Goal: Find specific page/section: Find specific page/section

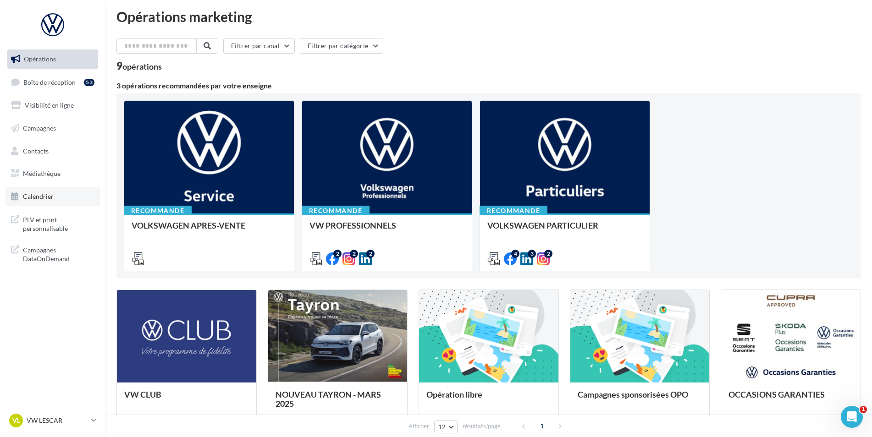
scroll to position [3, 0]
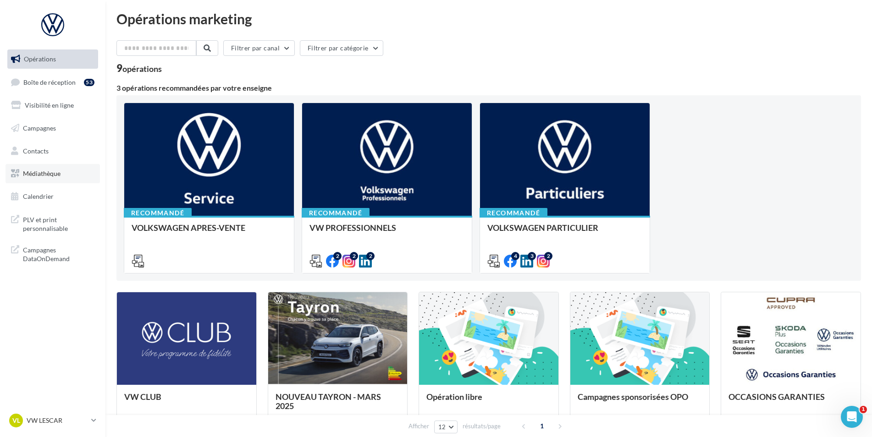
click at [56, 172] on span "Médiathèque" at bounding box center [42, 174] width 38 height 8
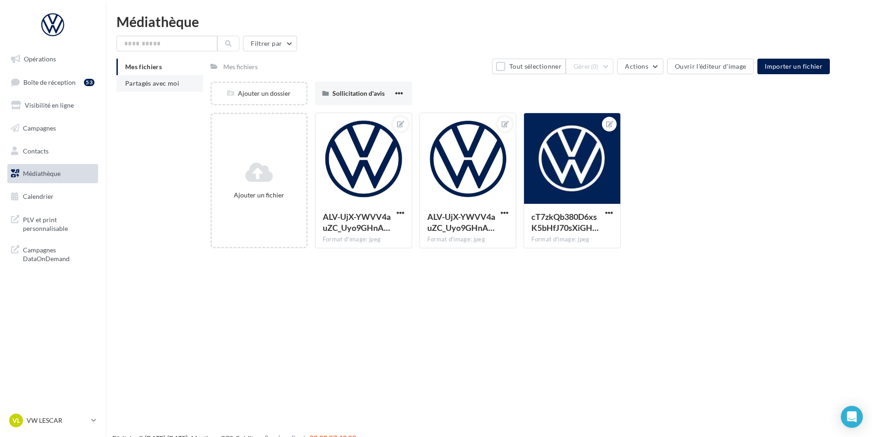
click at [163, 85] on span "Partagés avec moi" at bounding box center [152, 83] width 54 height 8
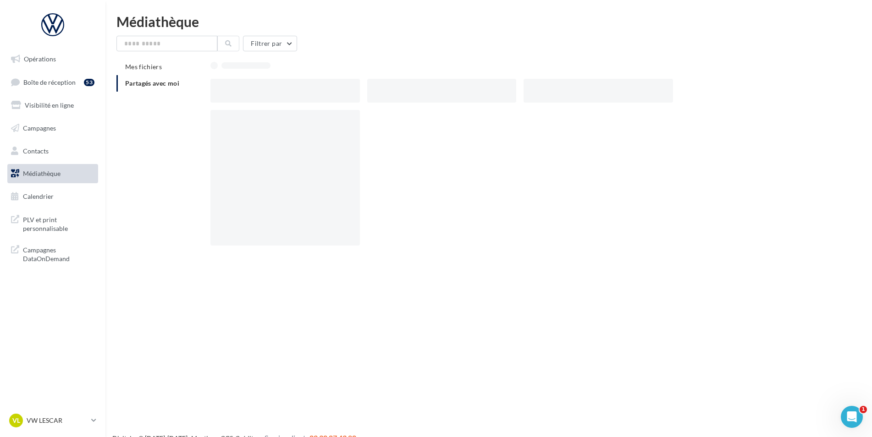
click at [163, 85] on span "Partagés avec moi" at bounding box center [152, 83] width 54 height 8
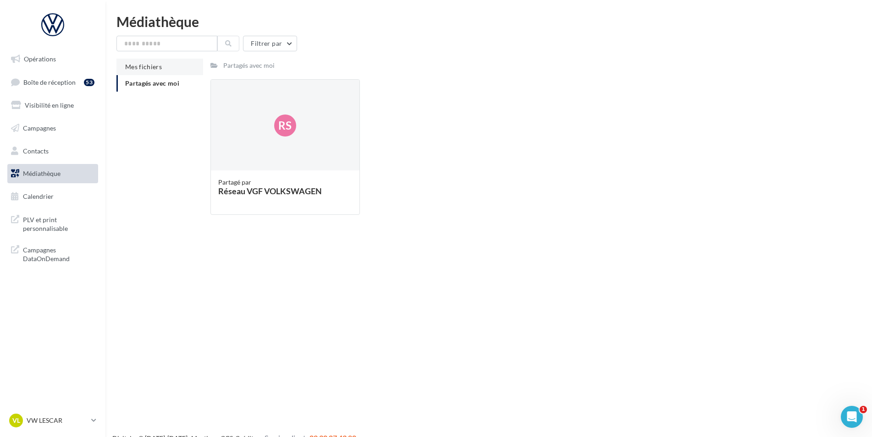
click at [139, 67] on span "Mes fichiers" at bounding box center [143, 67] width 37 height 8
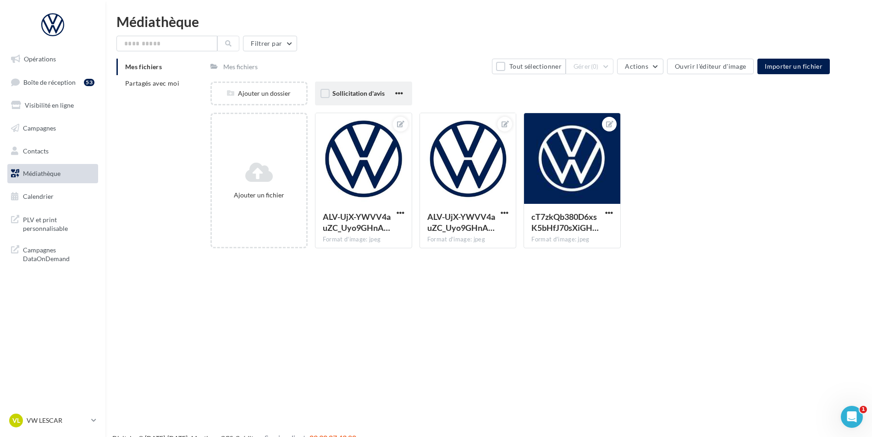
click at [339, 89] on div "Sollicitation d'avis" at bounding box center [362, 93] width 61 height 9
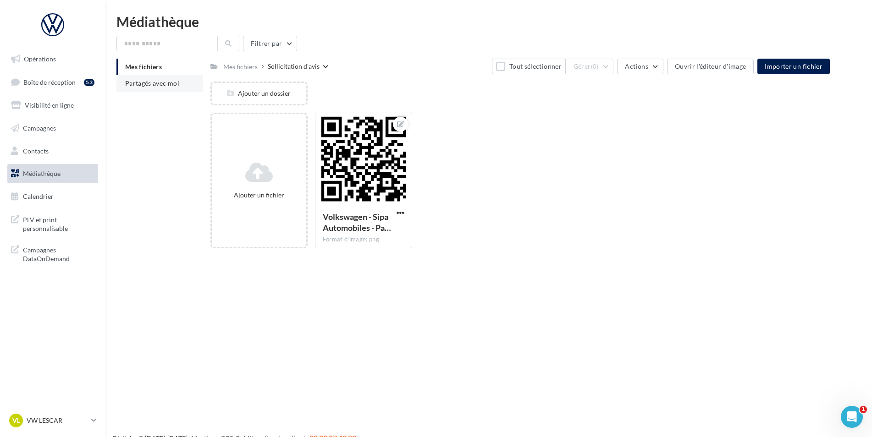
click at [157, 84] on span "Partagés avec moi" at bounding box center [152, 83] width 54 height 8
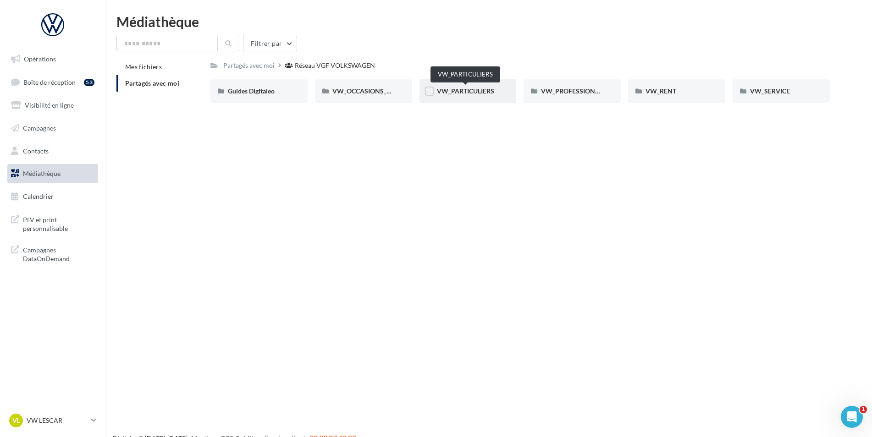
click at [460, 88] on span "VW_PARTICULIERS" at bounding box center [465, 91] width 57 height 8
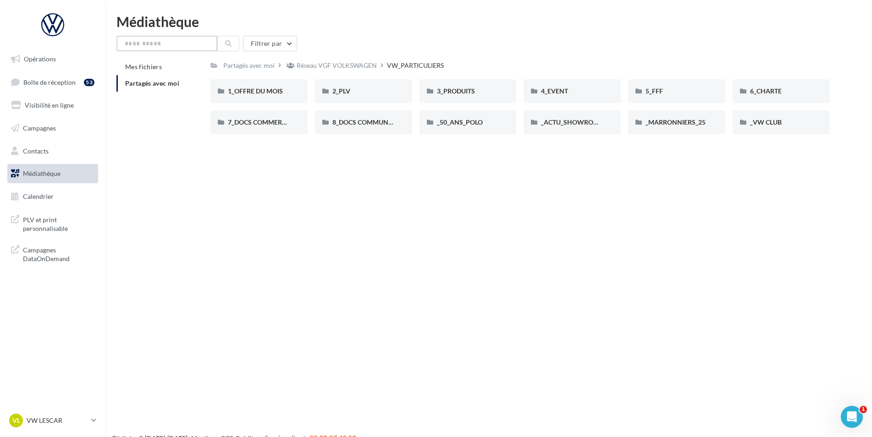
click at [155, 49] on input "text" at bounding box center [166, 44] width 101 height 16
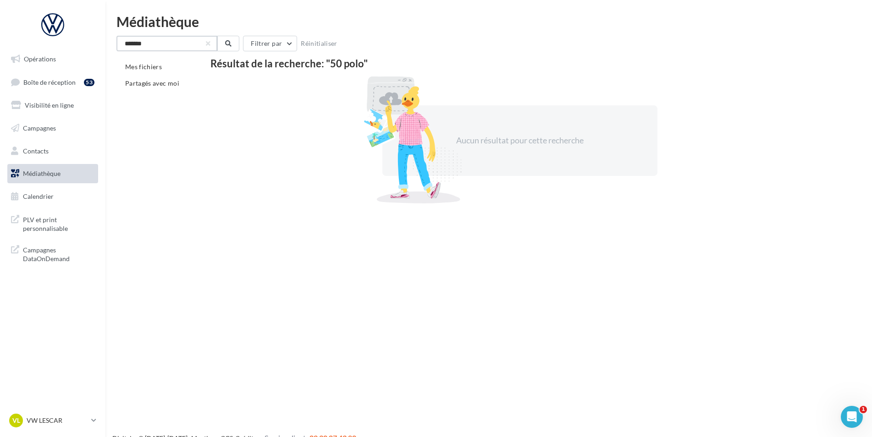
click at [137, 44] on input "*******" at bounding box center [166, 44] width 101 height 16
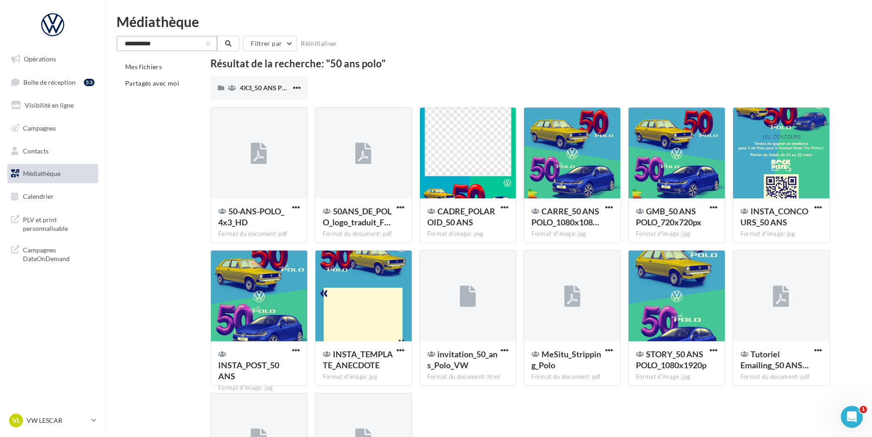
scroll to position [127, 0]
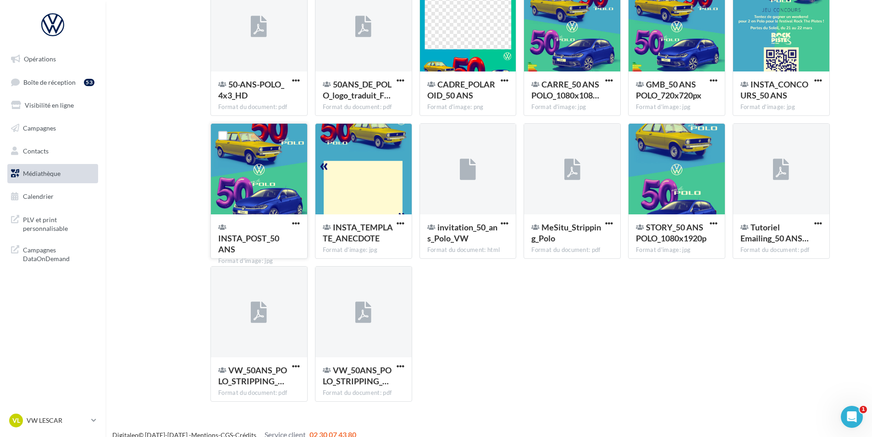
type input "**********"
click at [262, 233] on span "INSTA_POST_50 ANS" at bounding box center [248, 243] width 61 height 21
